Goal: Task Accomplishment & Management: Manage account settings

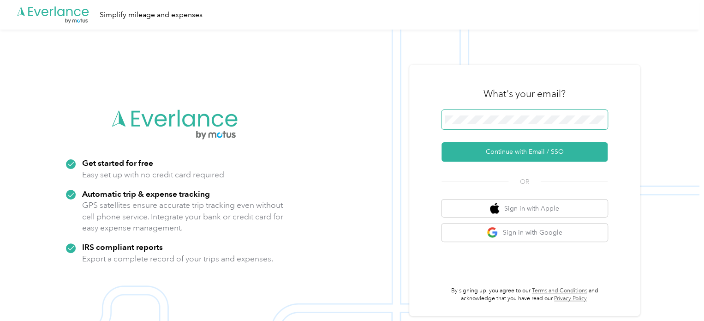
click at [471, 113] on span at bounding box center [525, 119] width 166 height 19
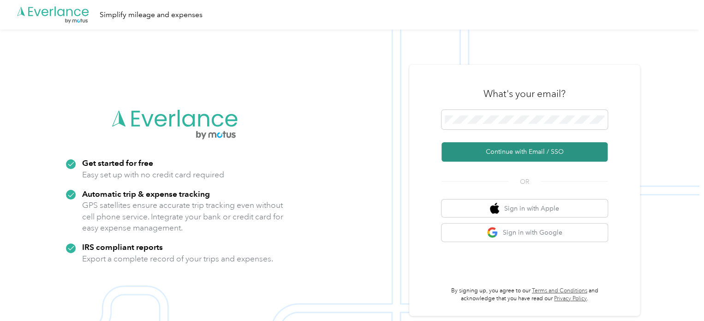
click at [489, 144] on button "Continue with Email / SSO" at bounding box center [525, 151] width 166 height 19
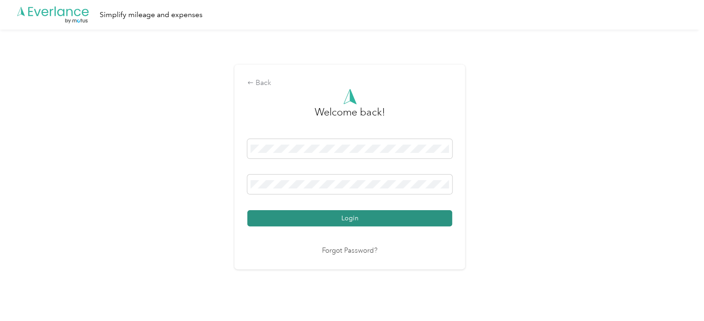
click at [384, 218] on button "Login" at bounding box center [349, 218] width 205 height 16
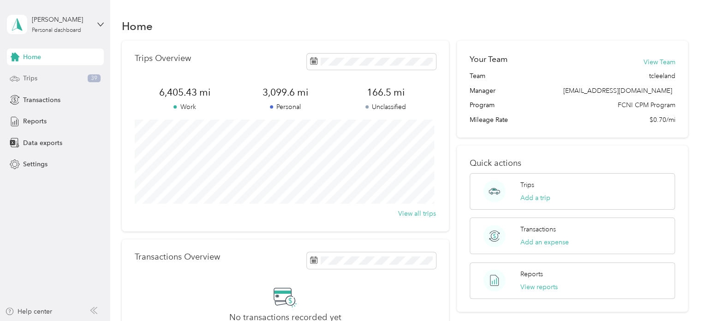
click at [65, 79] on div "Trips 39" at bounding box center [55, 78] width 97 height 17
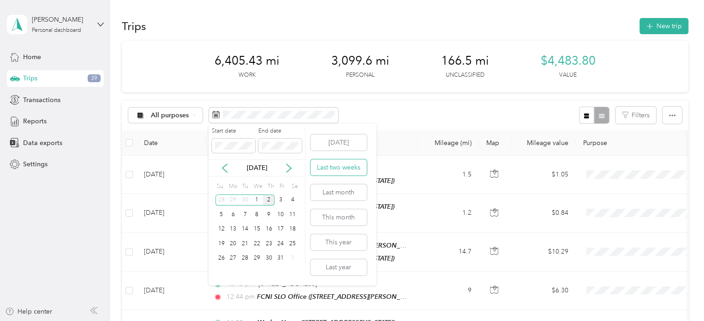
click at [329, 168] on button "Last two weeks" at bounding box center [339, 167] width 56 height 16
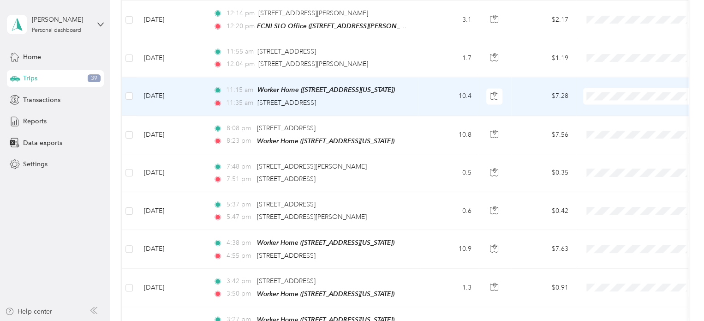
scroll to position [740, 0]
